Goal: Task Accomplishment & Management: Manage account settings

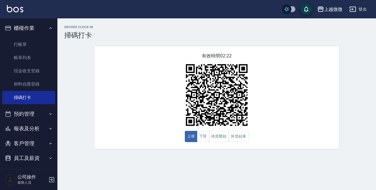
click at [50, 178] on icon "button" at bounding box center [51, 179] width 5 height 5
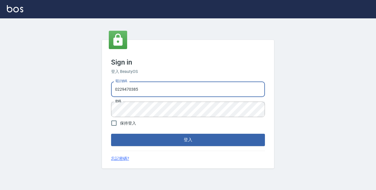
drag, startPoint x: 169, startPoint y: 90, endPoint x: 0, endPoint y: 90, distance: 169.2
click at [0, 90] on div "Sign in 登入 BeautyOS 電話號碼 [PHONE_NUMBER] 電話號碼 密碼 密碼 保持登入 登入 忘記密碼?" at bounding box center [188, 104] width 376 height 172
type input "0972809892"
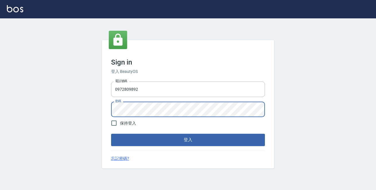
click at [111, 134] on button "登入" at bounding box center [188, 140] width 154 height 12
click at [35, 112] on div "Sign in 登入 BeautyOS 電話號碼 [PHONE_NUMBER] 電話號碼 密碼 密碼 保持登入 登入 忘記密碼?" at bounding box center [188, 104] width 376 height 172
click at [111, 134] on button "登入" at bounding box center [188, 140] width 154 height 12
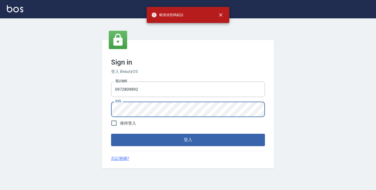
click at [33, 112] on div "Sign in 登入 BeautyOS 電話號碼 [PHONE_NUMBER] 電話號碼 密碼 密碼 保持登入 登入 忘記密碼?" at bounding box center [188, 104] width 376 height 172
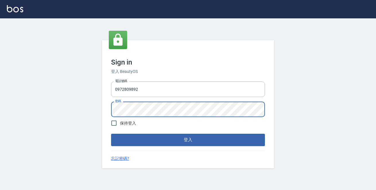
click at [111, 134] on button "登入" at bounding box center [188, 140] width 154 height 12
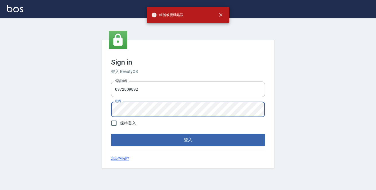
click at [41, 112] on div "Sign in 登入 BeautyOS 電話號碼 [PHONE_NUMBER] 電話號碼 密碼 密碼 保持登入 登入 忘記密碼?" at bounding box center [188, 104] width 376 height 172
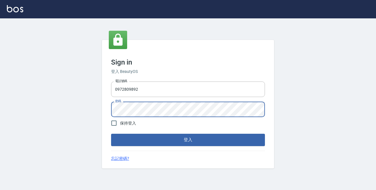
click at [52, 107] on div "Sign in 登入 BeautyOS 電話號碼 [PHONE_NUMBER] 電話號碼 密碼 密碼 保持登入 登入 忘記密碼?" at bounding box center [188, 104] width 376 height 172
click at [111, 134] on button "登入" at bounding box center [188, 140] width 154 height 12
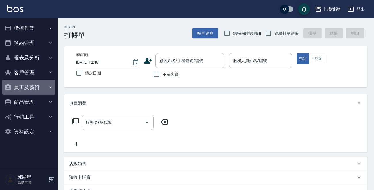
click at [34, 87] on button "員工及薪資" at bounding box center [28, 87] width 53 height 15
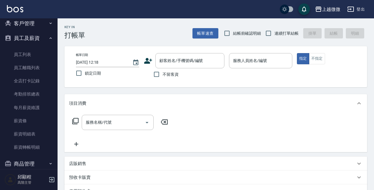
scroll to position [87, 0]
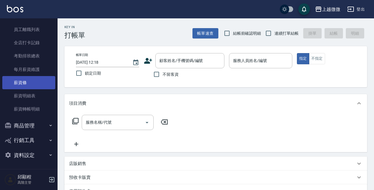
click at [27, 82] on link "薪資條" at bounding box center [28, 82] width 53 height 13
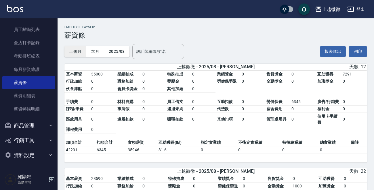
click at [75, 50] on button "上個月" at bounding box center [75, 51] width 22 height 11
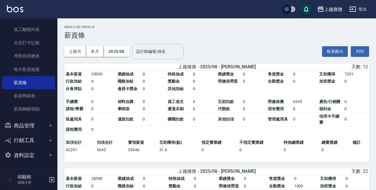
click at [163, 51] on input "設計師編號/姓名" at bounding box center [158, 52] width 47 height 10
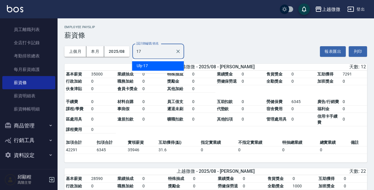
click at [148, 65] on div "Uly -17" at bounding box center [158, 65] width 52 height 9
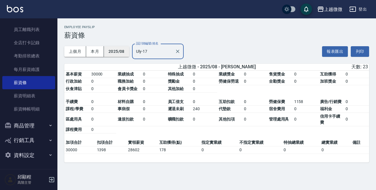
type input "Uly-17"
click at [117, 51] on button "2025/08" at bounding box center [116, 51] width 25 height 11
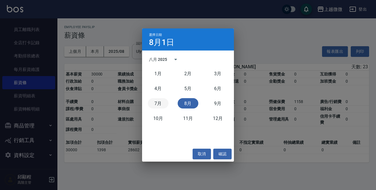
click at [157, 101] on button "7月" at bounding box center [158, 103] width 21 height 10
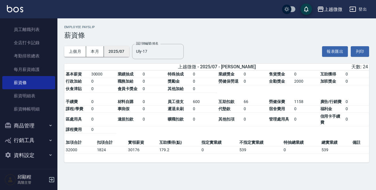
click at [114, 48] on button "2025/07" at bounding box center [116, 51] width 25 height 11
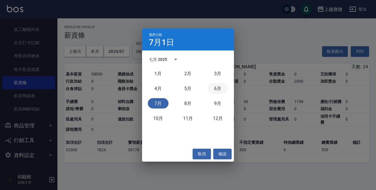
click at [215, 87] on button "6月" at bounding box center [218, 88] width 21 height 10
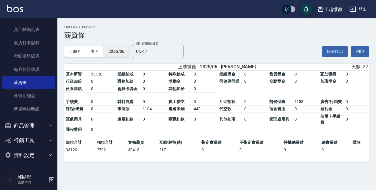
click at [118, 48] on button "2025/06" at bounding box center [116, 51] width 25 height 11
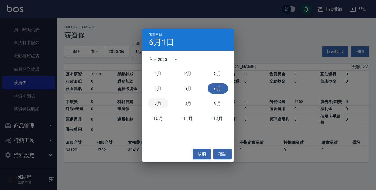
click at [157, 103] on button "7月" at bounding box center [158, 103] width 21 height 10
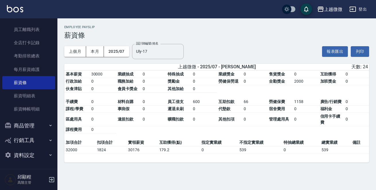
click at [236, 168] on div "上越微微 - 2025/07 - 邵渝庭 天數: 24 基本薪資 30000 業績抽成 0 特殊抽成 0 業績獎金 0 售貨獎金 0 互助獲得 0 行政加給 …" at bounding box center [216, 116] width 305 height 105
click at [126, 51] on button "2025/07" at bounding box center [116, 51] width 25 height 11
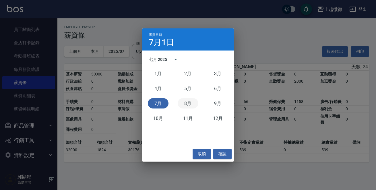
click at [186, 102] on button "8月" at bounding box center [188, 103] width 21 height 10
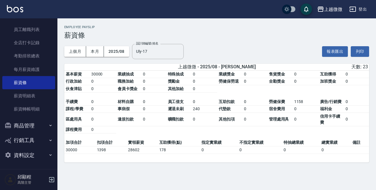
click at [36, 128] on button "商品管理" at bounding box center [28, 125] width 53 height 15
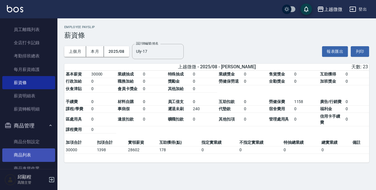
click at [30, 158] on link "商品列表" at bounding box center [28, 155] width 53 height 13
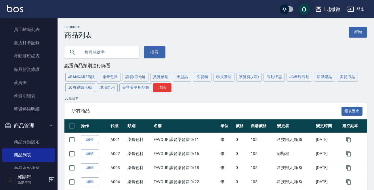
click at [109, 49] on input "text" at bounding box center [107, 53] width 54 height 16
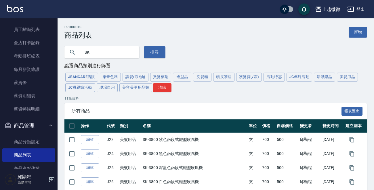
drag, startPoint x: 43, startPoint y: 57, endPoint x: 0, endPoint y: 37, distance: 47.4
click at [0, 44] on div "上越微微 登出 櫃檯作業 打帳單 帳單列表 掛單列表 座位開單 營業儀表板 現金收支登錄 高階收支登錄 材料自購登錄 每日結帳 排班表 現場電腦打卡 掃碼打卡…" at bounding box center [187, 157] width 374 height 315
type input "t"
type input "吹風機"
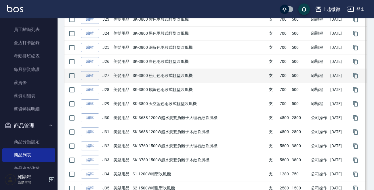
scroll to position [195, 0]
